Goal: Information Seeking & Learning: Learn about a topic

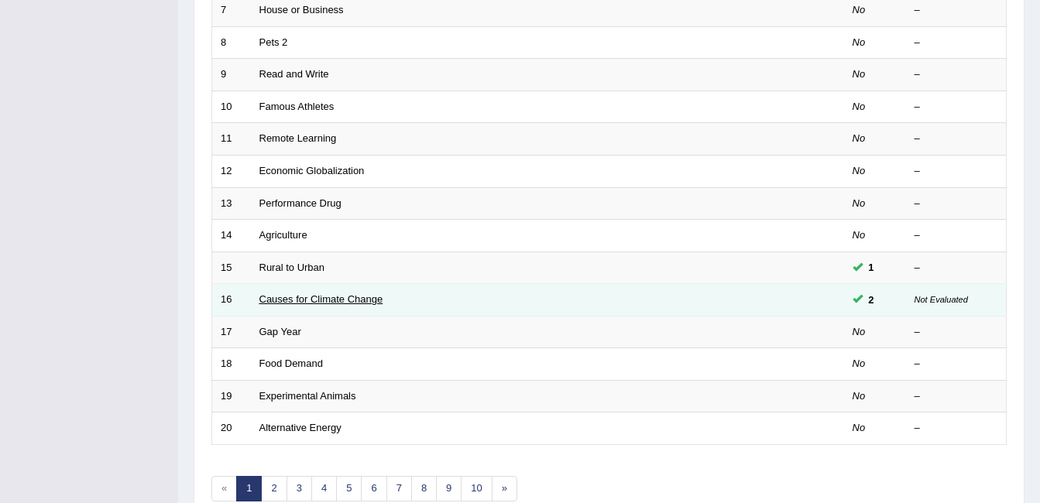
click at [314, 300] on link "Causes for Climate Change" at bounding box center [321, 300] width 124 height 12
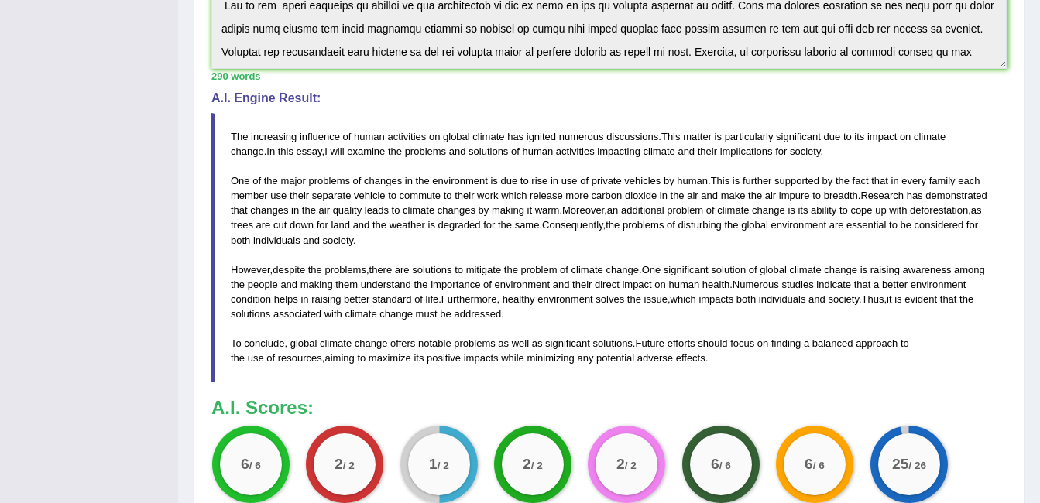
scroll to position [28, 0]
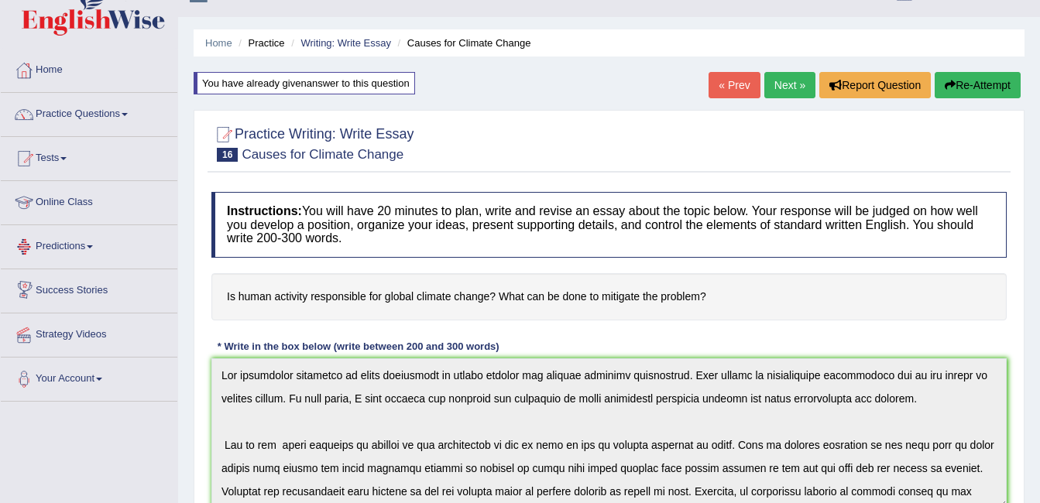
click at [30, 249] on div at bounding box center [23, 246] width 23 height 23
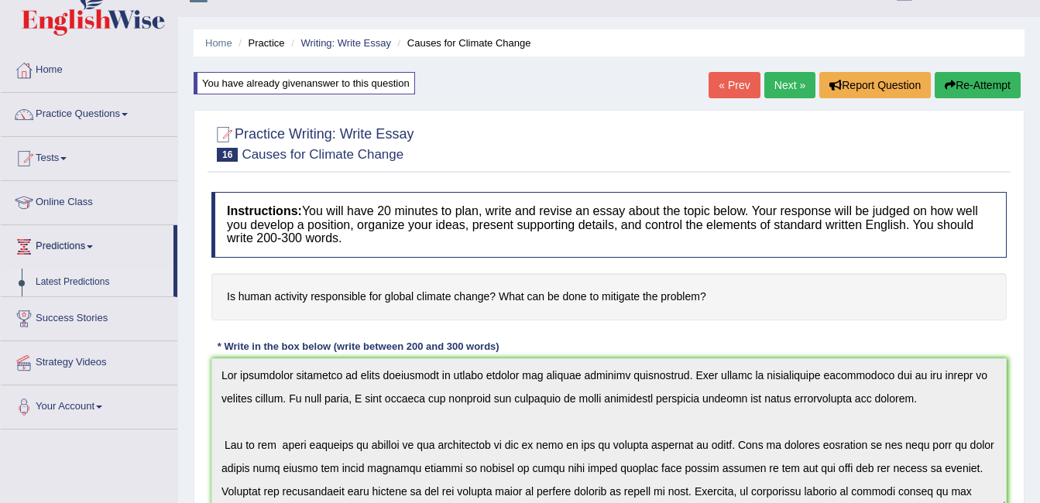
click at [53, 287] on link "Latest Predictions" at bounding box center [101, 283] width 145 height 28
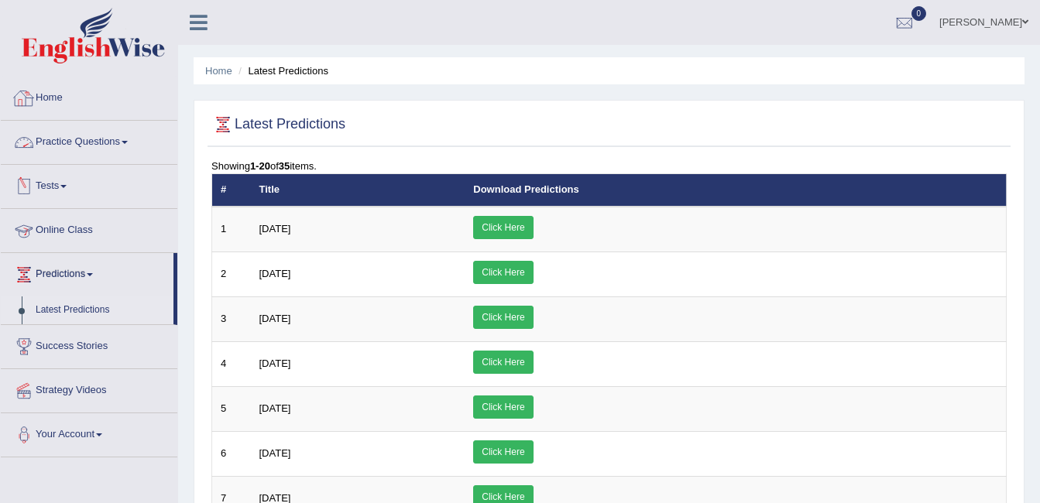
click at [44, 94] on link "Home" at bounding box center [89, 96] width 177 height 39
